Goal: Information Seeking & Learning: Find specific fact

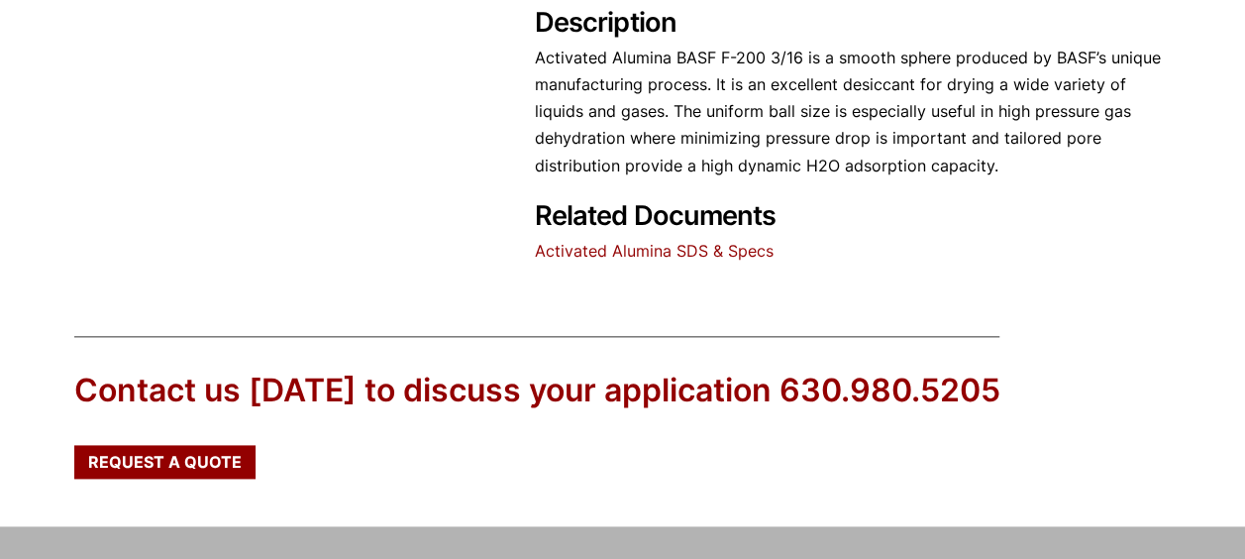
scroll to position [1070, 0]
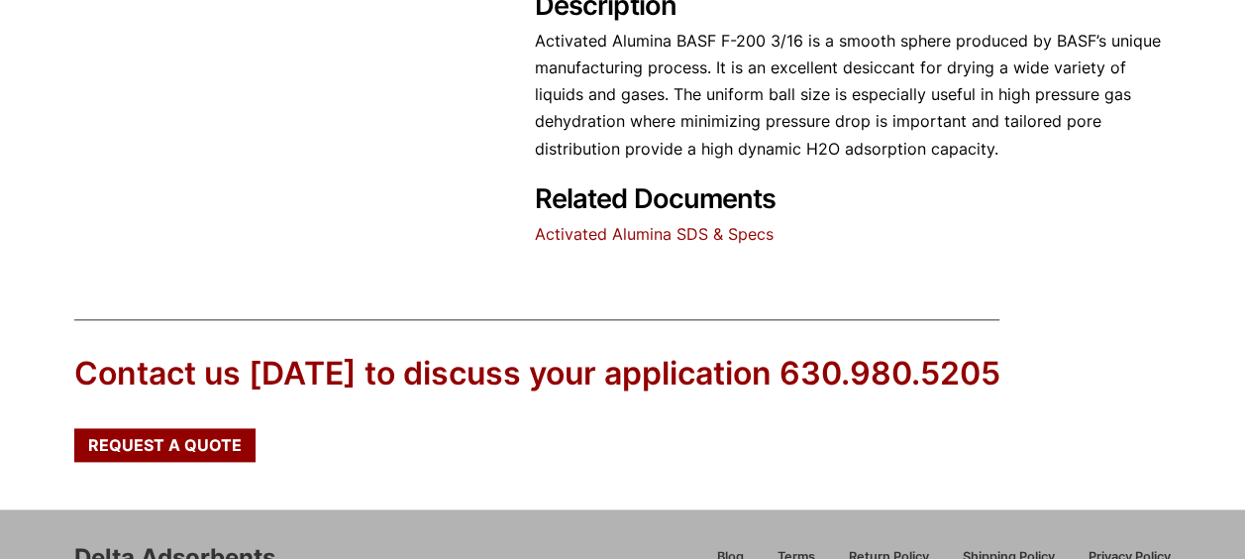
click at [742, 233] on link "Activated Alumina SDS & Specs" at bounding box center [654, 234] width 239 height 20
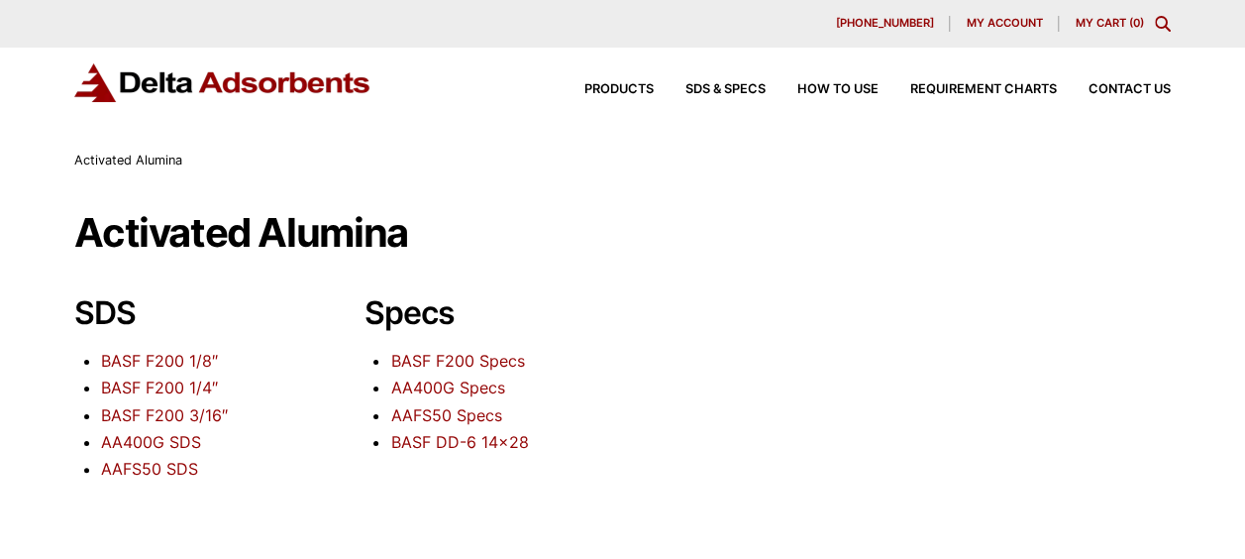
click at [442, 356] on link "BASF F200 Specs" at bounding box center [457, 361] width 134 height 20
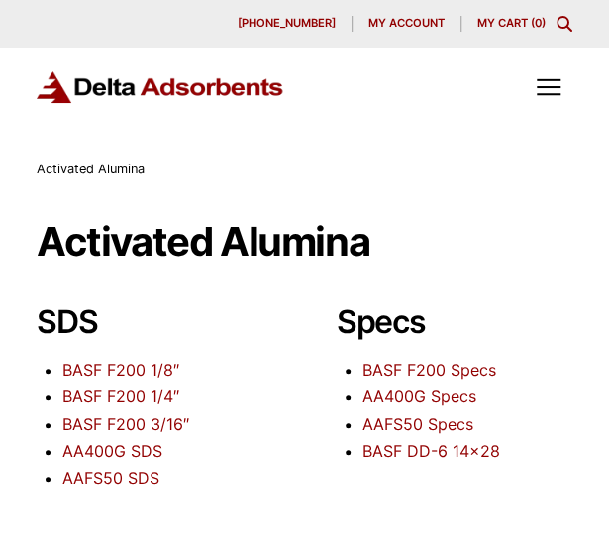
click at [152, 365] on link "BASF F200 1/8″" at bounding box center [120, 369] width 117 height 20
click at [400, 399] on link "AA400G Specs" at bounding box center [419, 396] width 114 height 20
click at [448, 367] on link "BASF F200 Specs" at bounding box center [429, 369] width 134 height 20
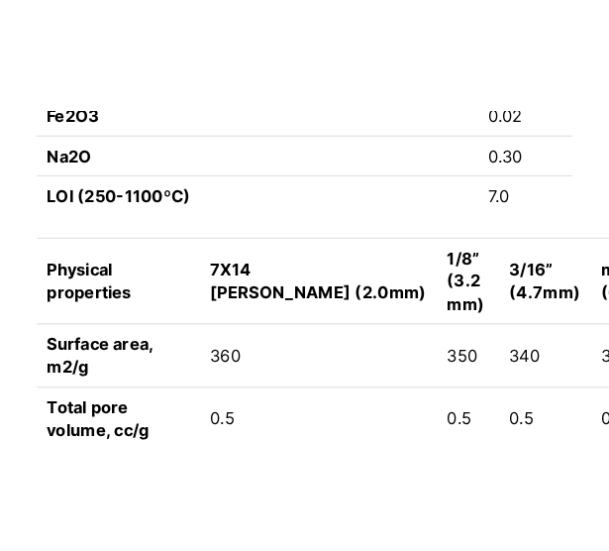
scroll to position [2889, 0]
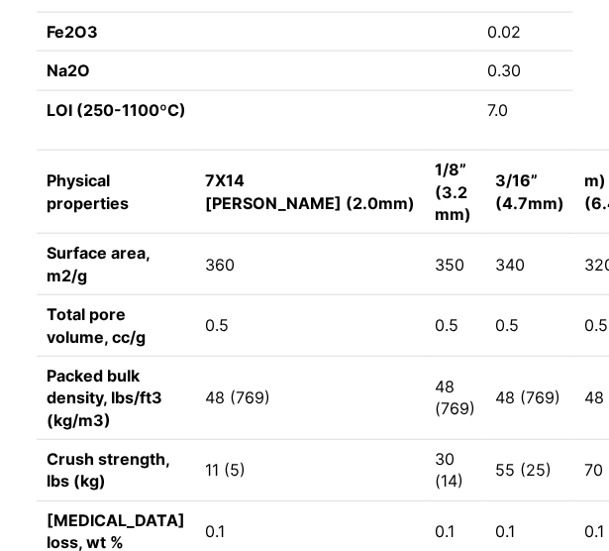
click at [425, 298] on td "0.5" at bounding box center [455, 325] width 60 height 61
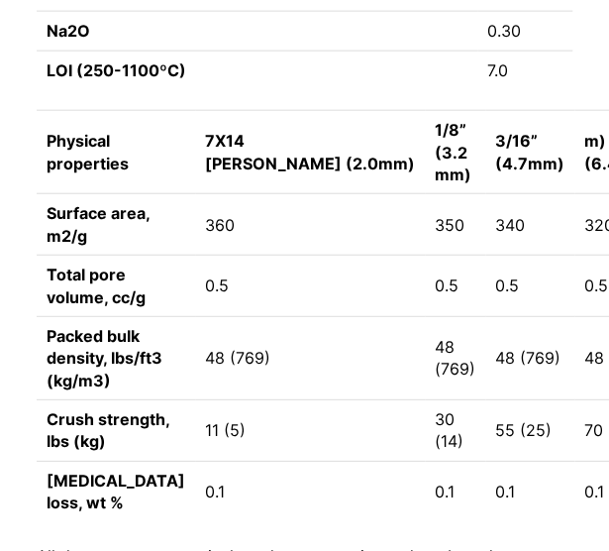
scroll to position [2968, 0]
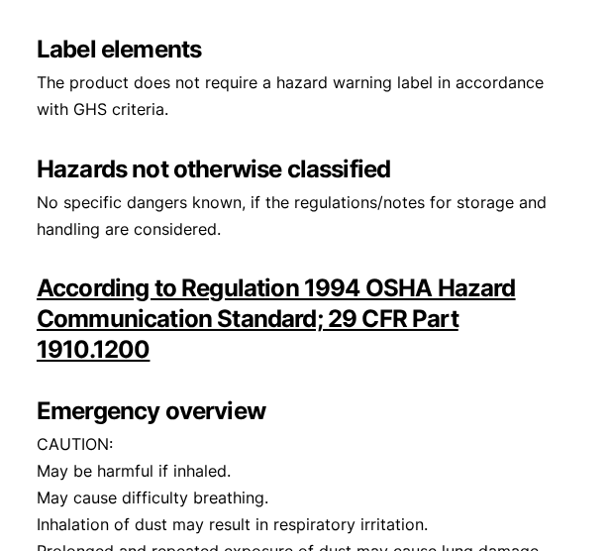
scroll to position [1519, 0]
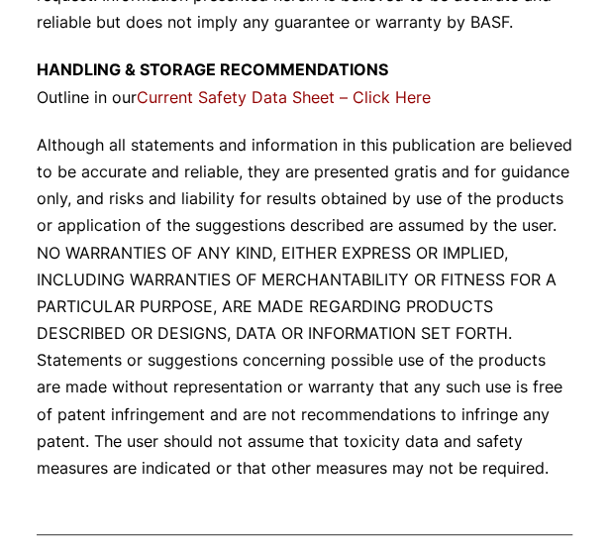
scroll to position [3524, 0]
